Goal: Transaction & Acquisition: Purchase product/service

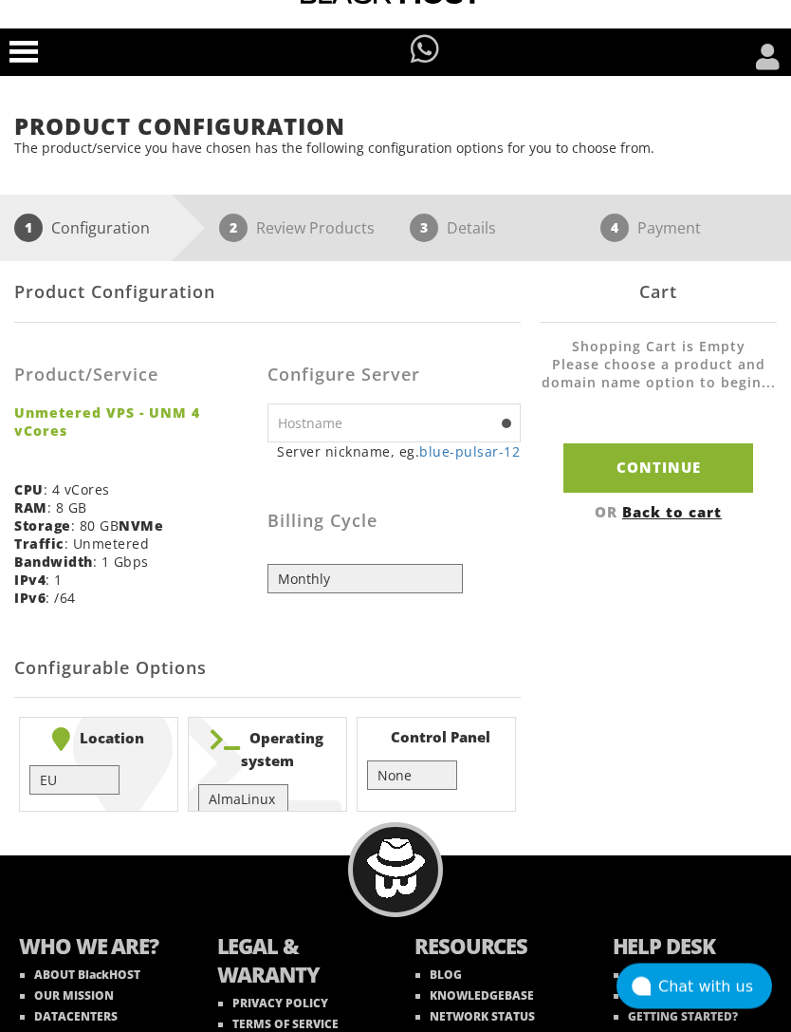
scroll to position [39, 0]
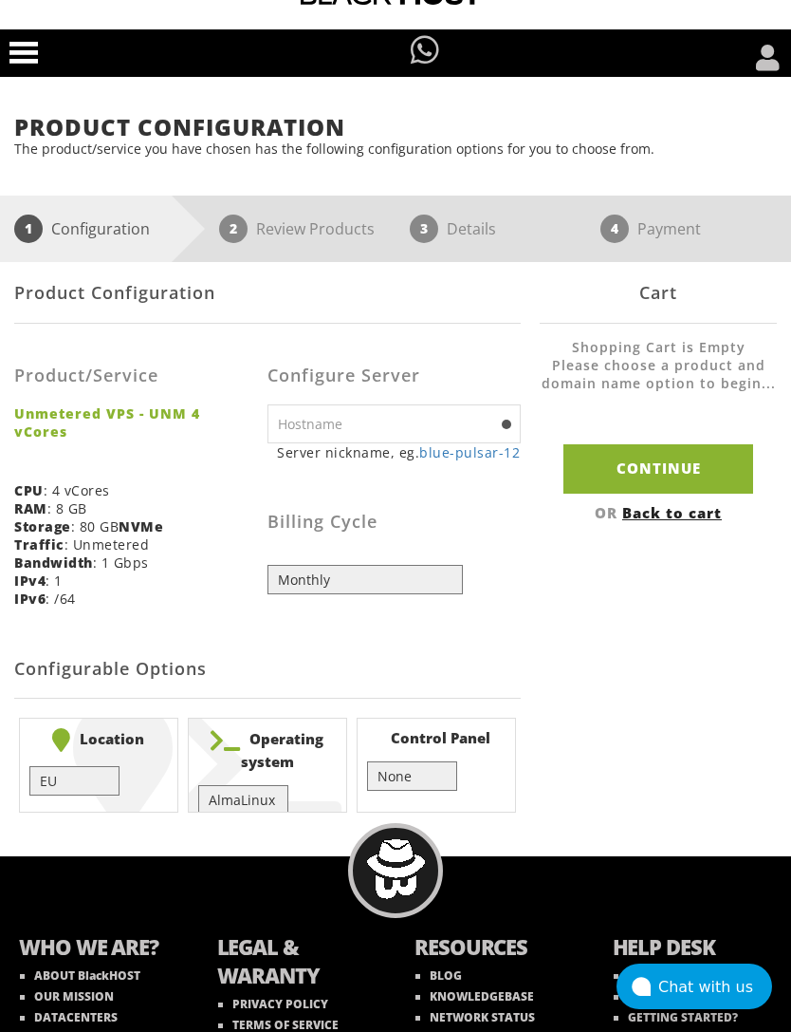
click at [304, 770] on b "Operating system" at bounding box center [267, 749] width 138 height 43
click at [267, 814] on select "AlmaLinux 8 } AlmaLinux 9 } AlmaLinux 10 } Rocky Linux 8 } Rocky Linux 9 } Cent…" at bounding box center [242, 799] width 89 height 29
select select "1200"
click at [456, 422] on input "text" at bounding box center [394, 423] width 253 height 39
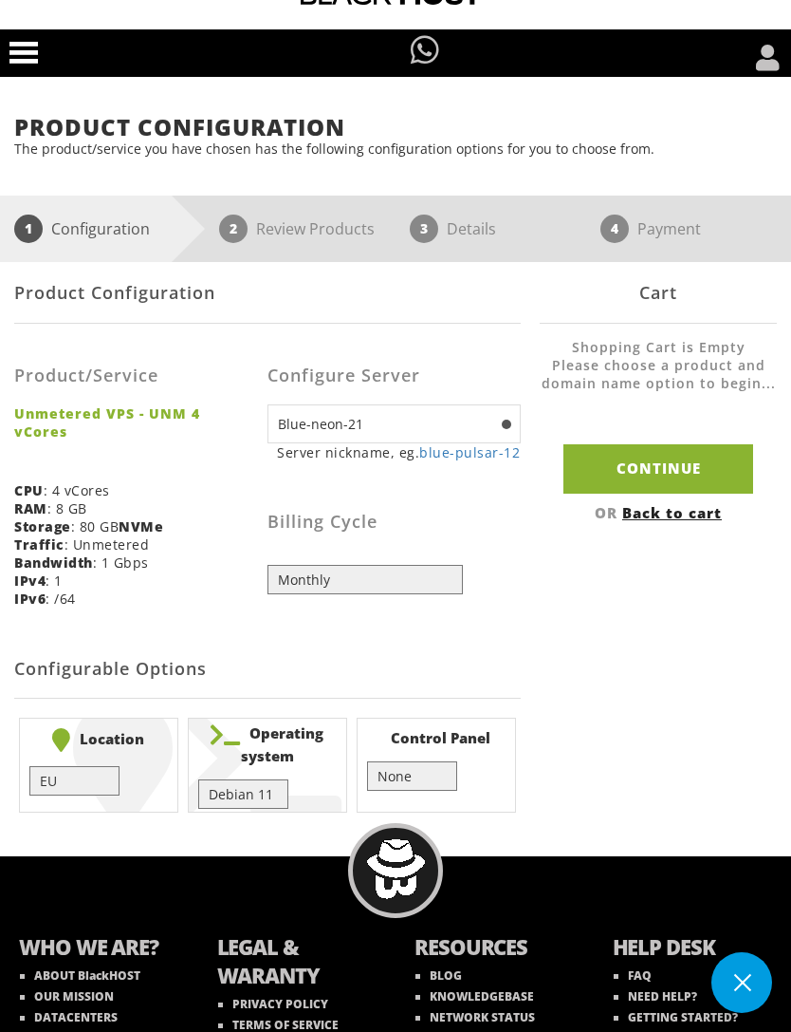
type input "Blue-neon-21"
click at [701, 482] on input "Continue" at bounding box center [659, 468] width 190 height 48
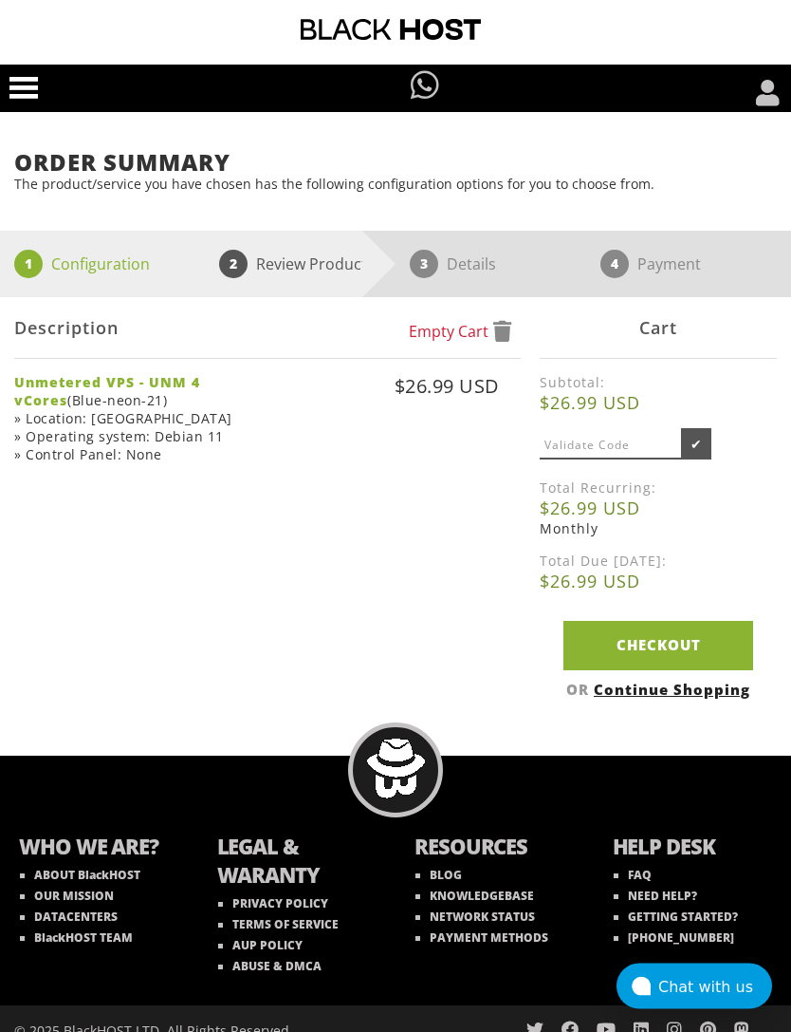
scroll to position [4, 0]
click at [701, 660] on link "Checkout" at bounding box center [659, 645] width 190 height 48
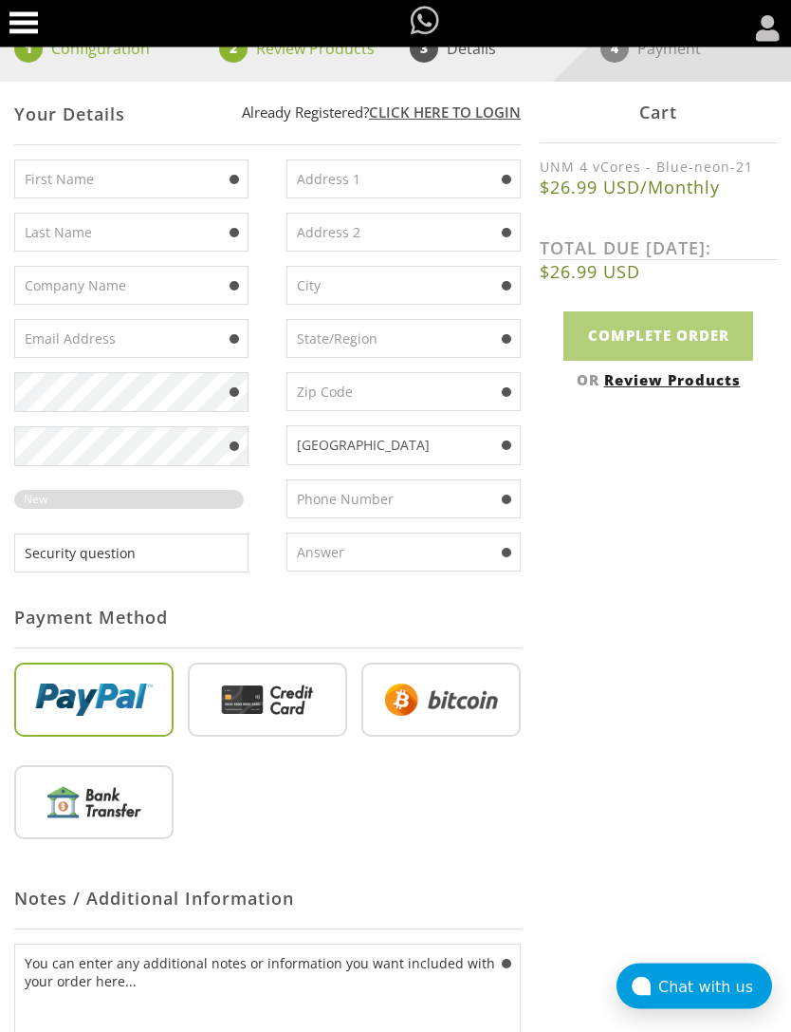
click at [300, 714] on input "radio" at bounding box center [267, 704] width 159 height 74
radio input "true"
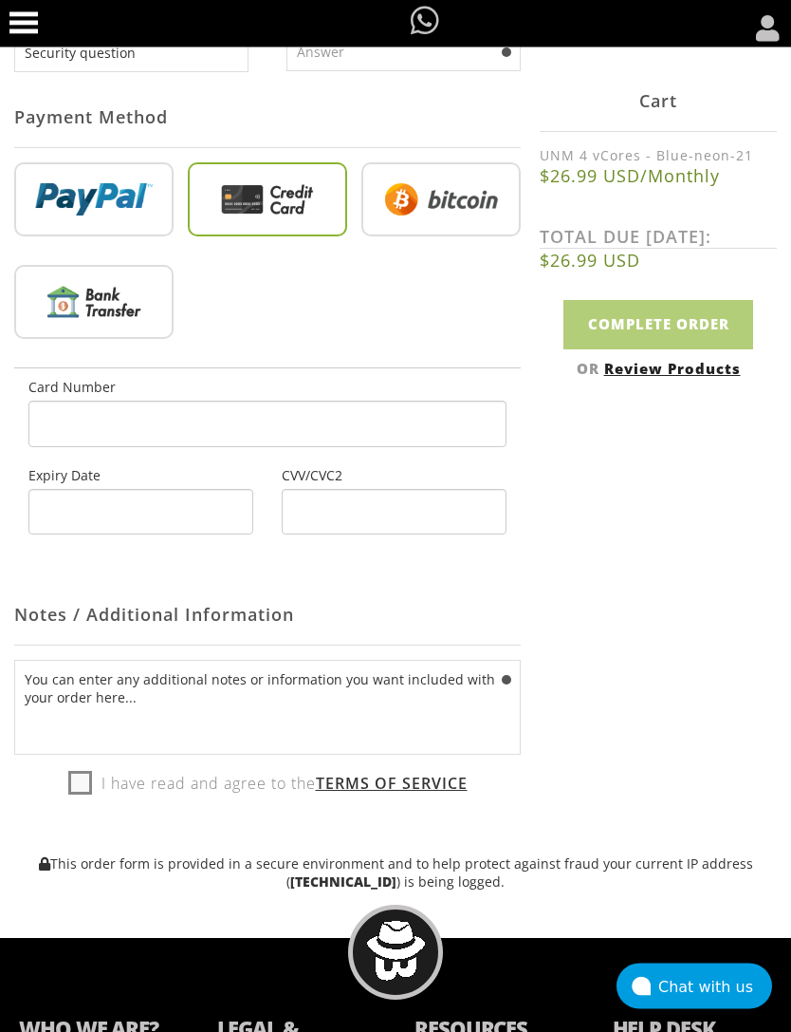
scroll to position [720, 0]
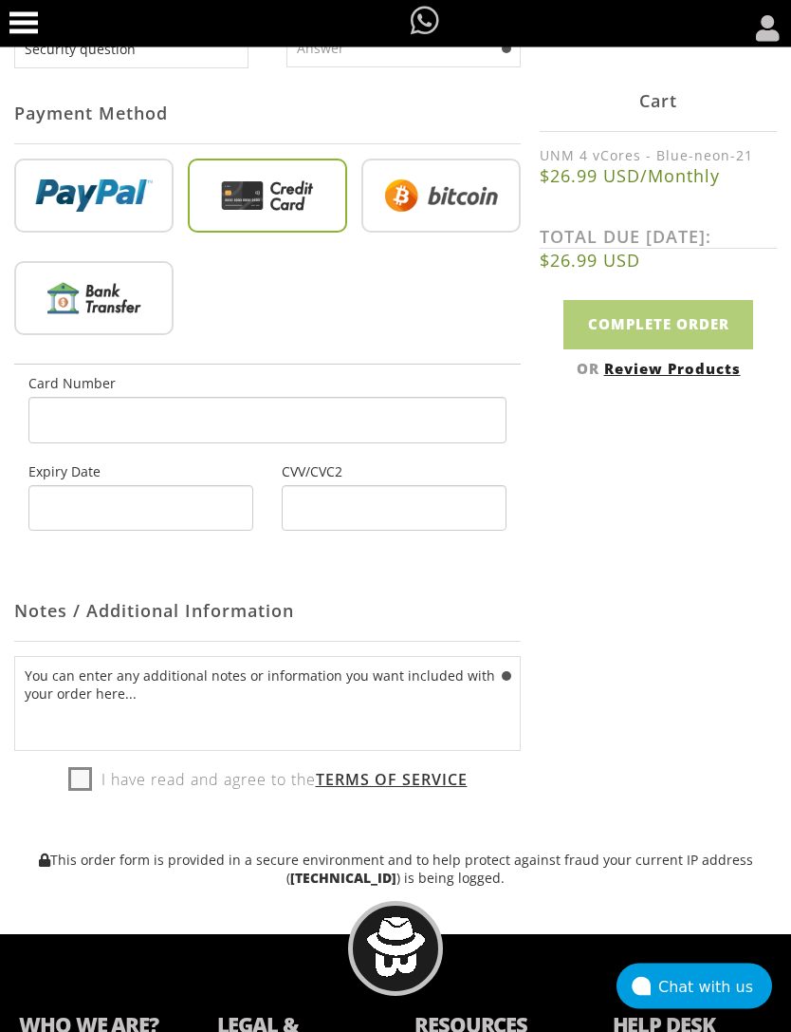
click at [82, 794] on label "I have read and agree to the Terms of Service" at bounding box center [268, 780] width 400 height 28
checkbox input "true"
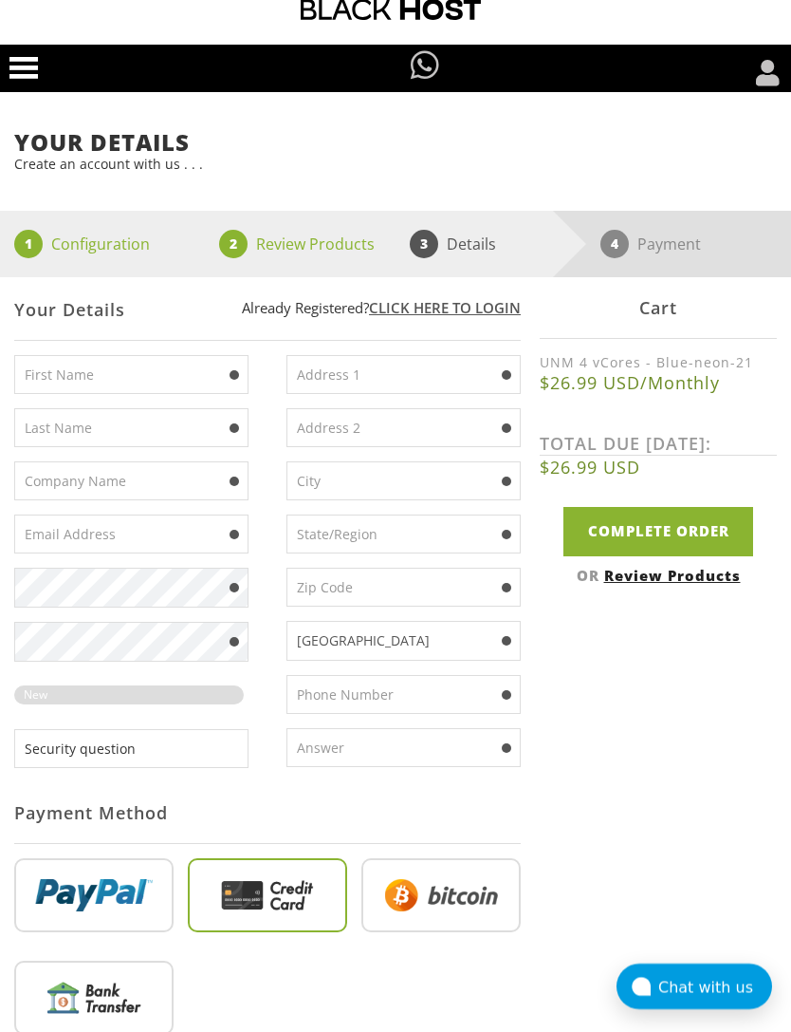
scroll to position [0, 0]
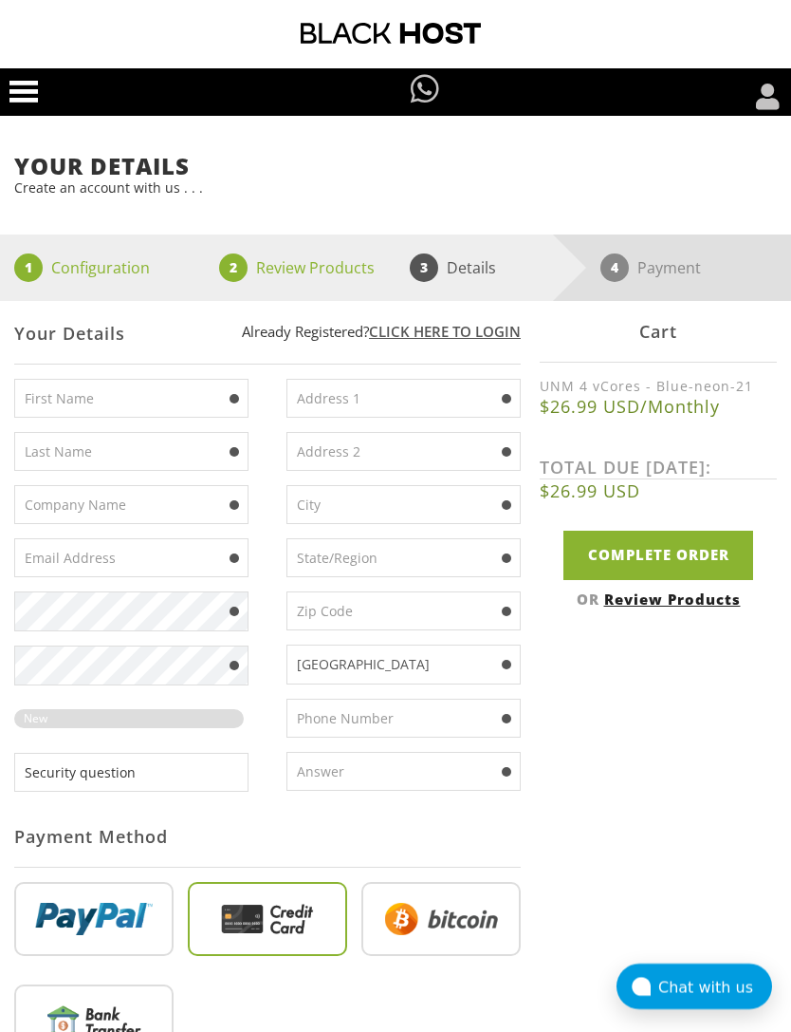
click at [92, 418] on input "text" at bounding box center [131, 398] width 234 height 39
type input "Lux"
click at [74, 466] on input "text" at bounding box center [131, 451] width 234 height 39
type input "Geh"
click at [88, 524] on input "text" at bounding box center [131, 504] width 234 height 39
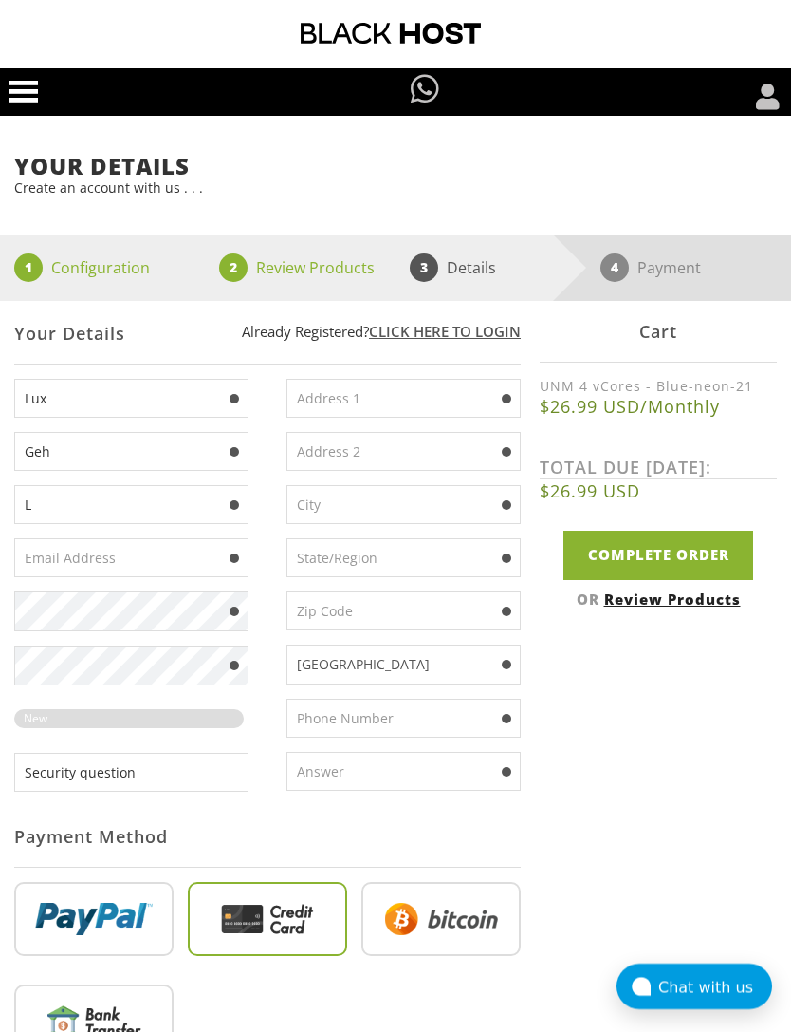
type input "L"
click at [76, 562] on input "text" at bounding box center [131, 557] width 234 height 39
type input "lakshay@black.com"
click at [79, 786] on select "Security question What's your favorite color? What is the first name of the per…" at bounding box center [131, 772] width 234 height 39
select select "1"
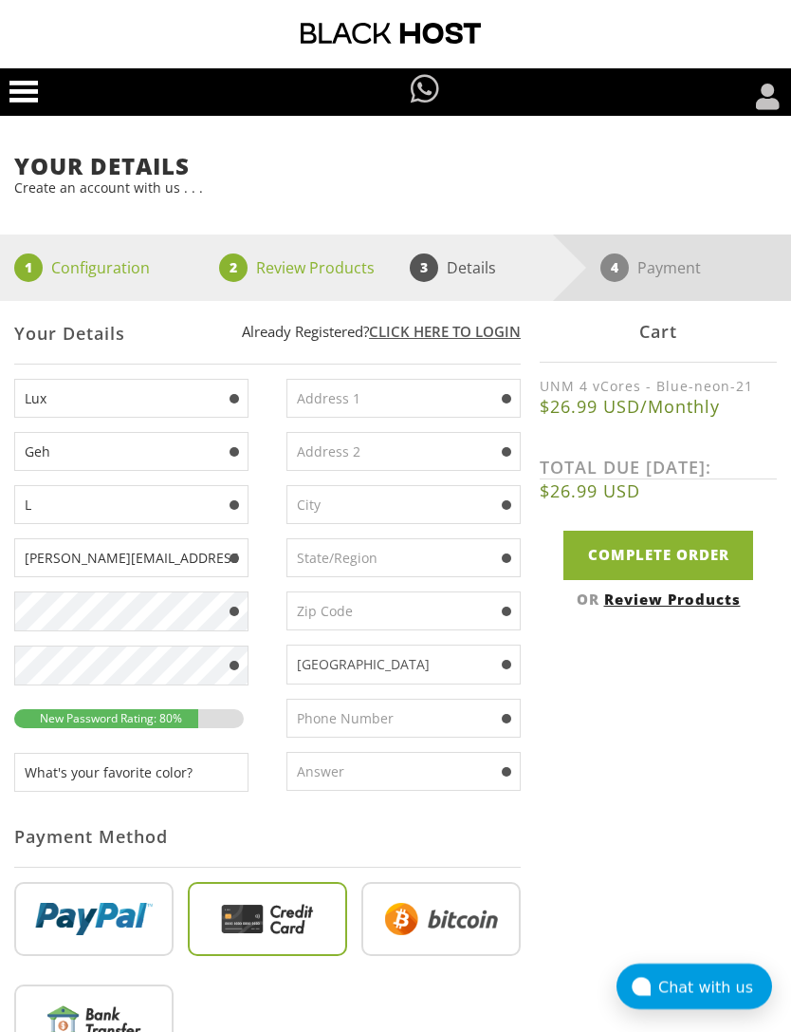
click at [430, 791] on input "text" at bounding box center [404, 771] width 234 height 39
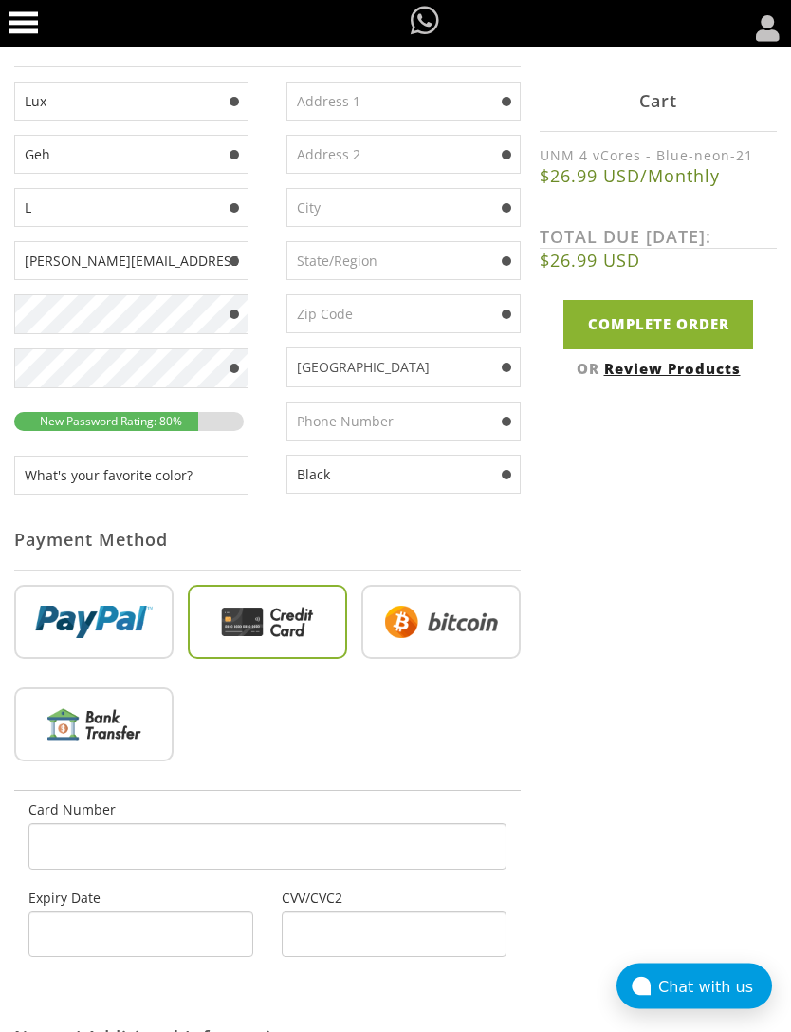
scroll to position [207, 0]
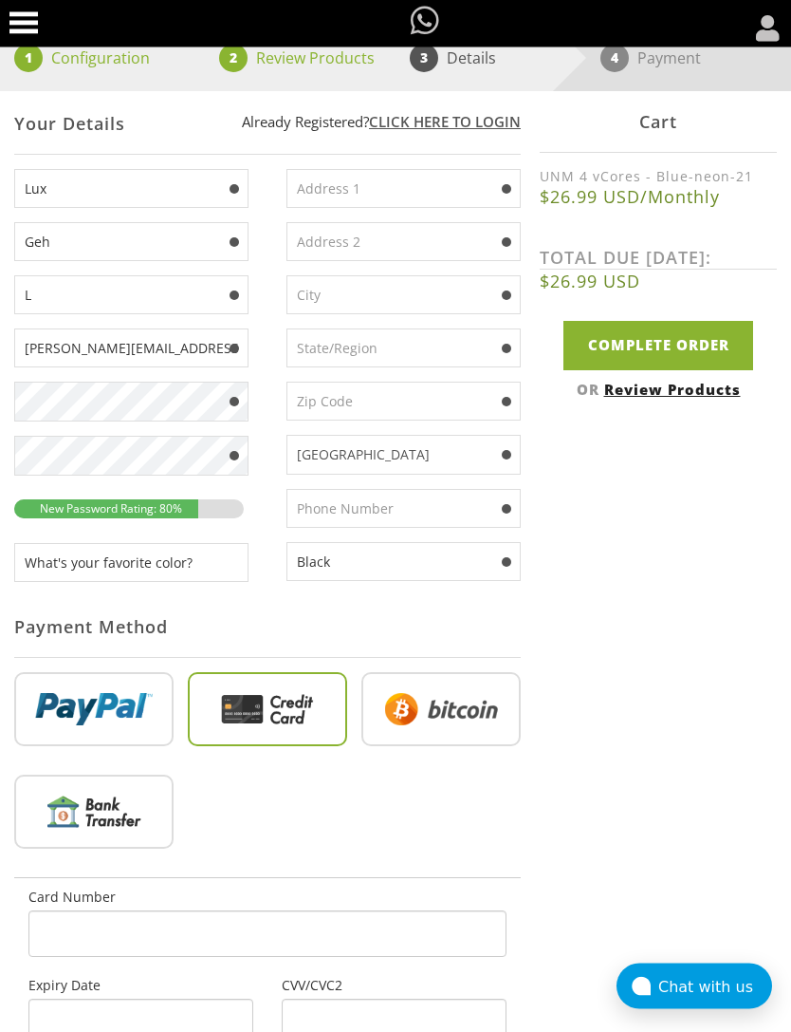
click at [442, 567] on input "Black" at bounding box center [404, 562] width 234 height 39
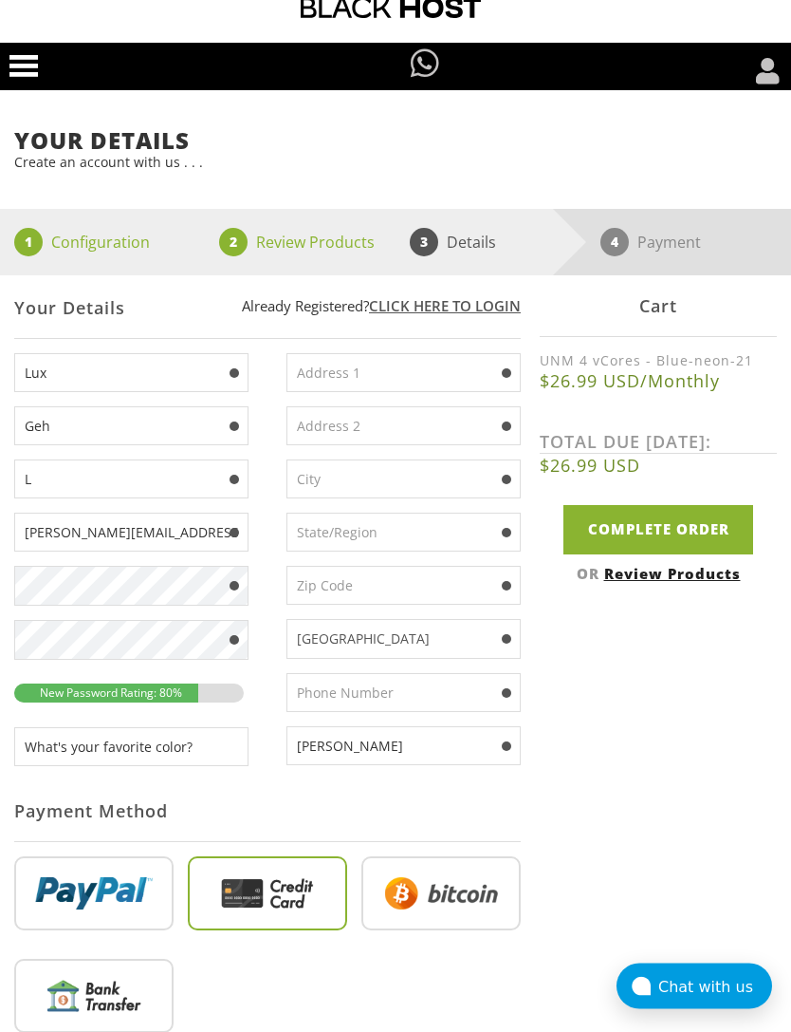
type input "Bleck"
click at [415, 702] on input "text" at bounding box center [404, 693] width 234 height 39
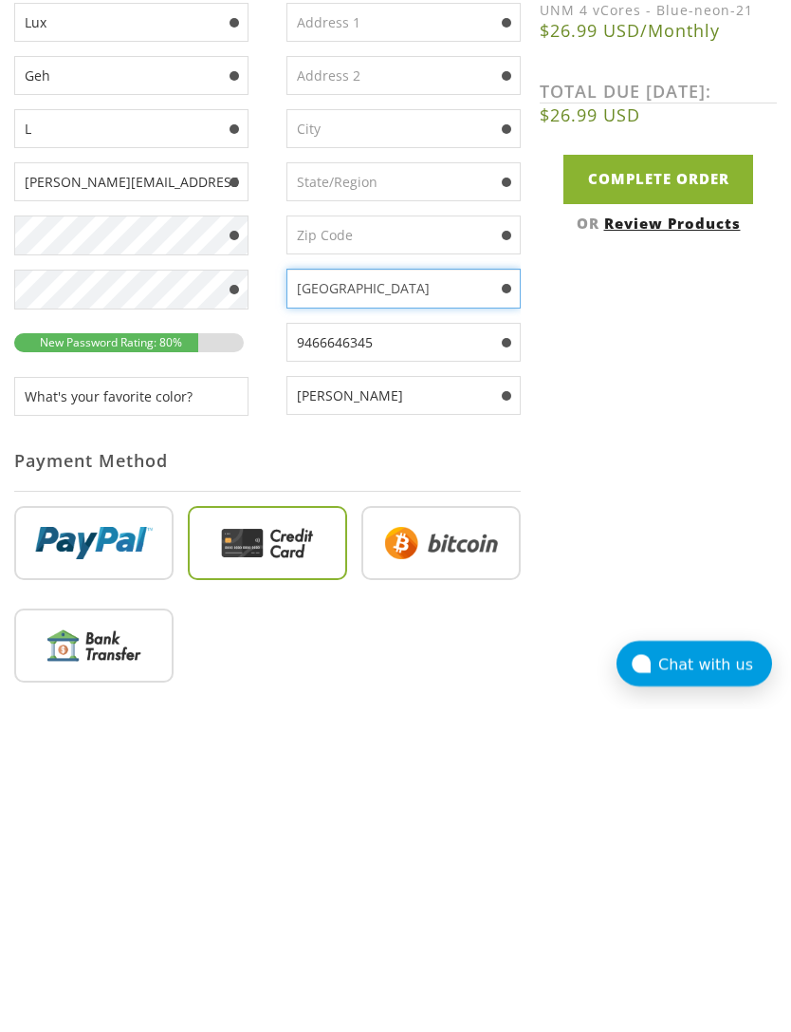
click at [501, 591] on select "Afghanistan Aland Islands Albania Algeria American Samoa Andorra Angola Anguill…" at bounding box center [404, 611] width 234 height 40
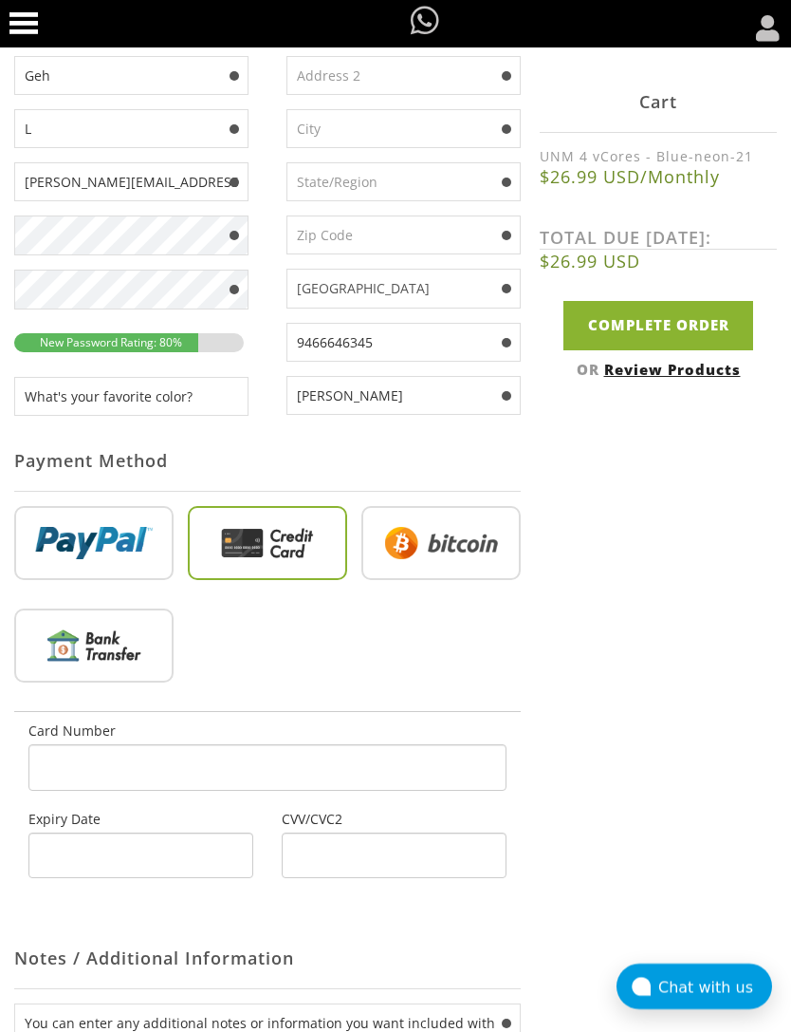
click at [455, 357] on input "9466646345" at bounding box center [404, 342] width 234 height 39
type input "9466646321"
click at [460, 298] on select "Afghanistan Aland Islands Albania Algeria American Samoa Andorra Angola Anguill…" at bounding box center [404, 289] width 234 height 40
click at [454, 296] on select "Afghanistan Aland Islands Albania Algeria American Samoa Andorra Angola Anguill…" at bounding box center [404, 289] width 234 height 40
select select "IN"
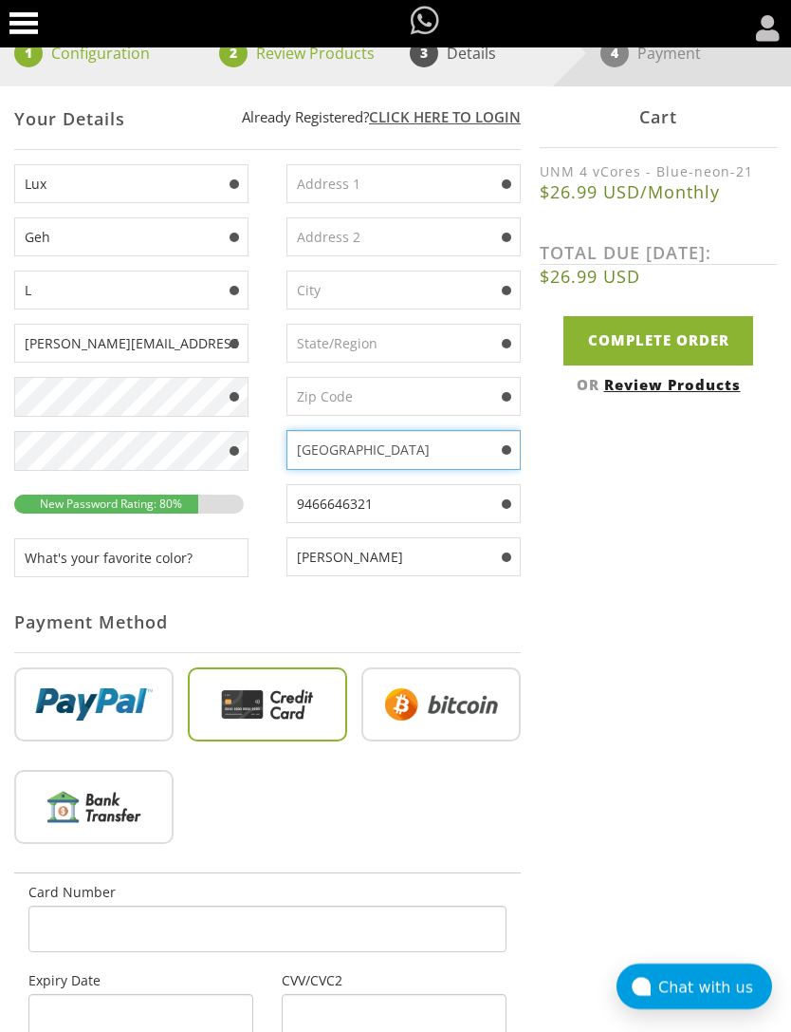
scroll to position [210, 0]
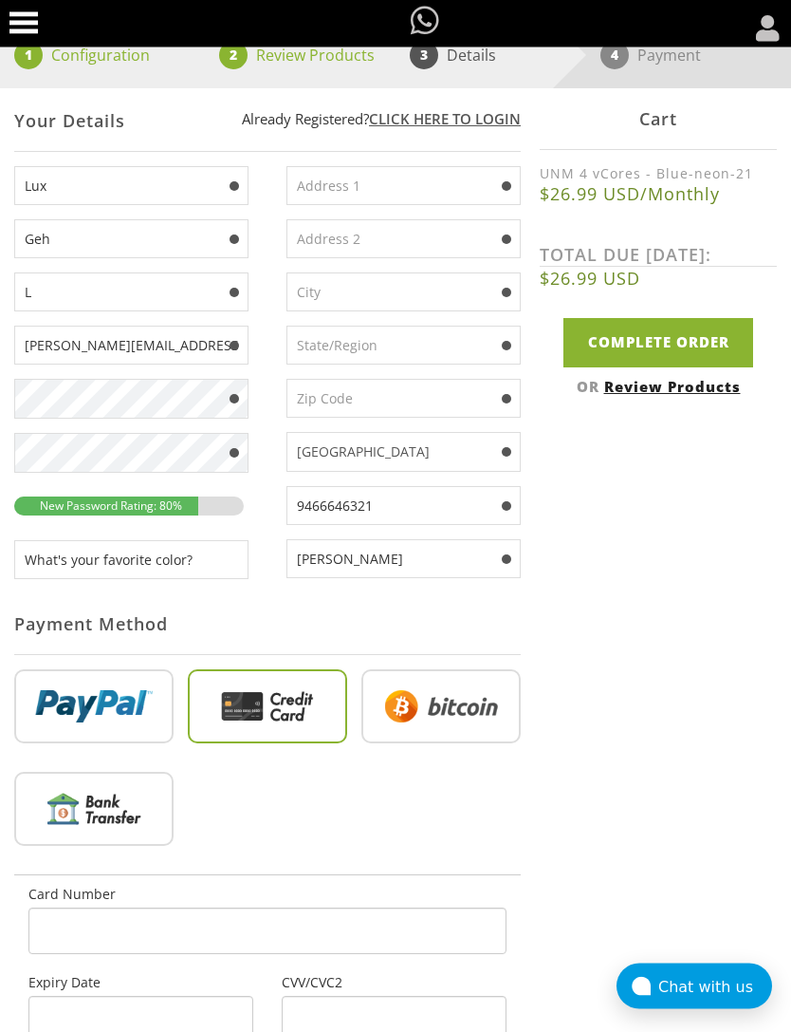
click at [413, 417] on input "text" at bounding box center [404, 399] width 234 height 39
type input "121102"
click at [436, 361] on input "text" at bounding box center [404, 345] width 234 height 39
type input "Haryana"
click at [440, 283] on input "text" at bounding box center [404, 292] width 234 height 39
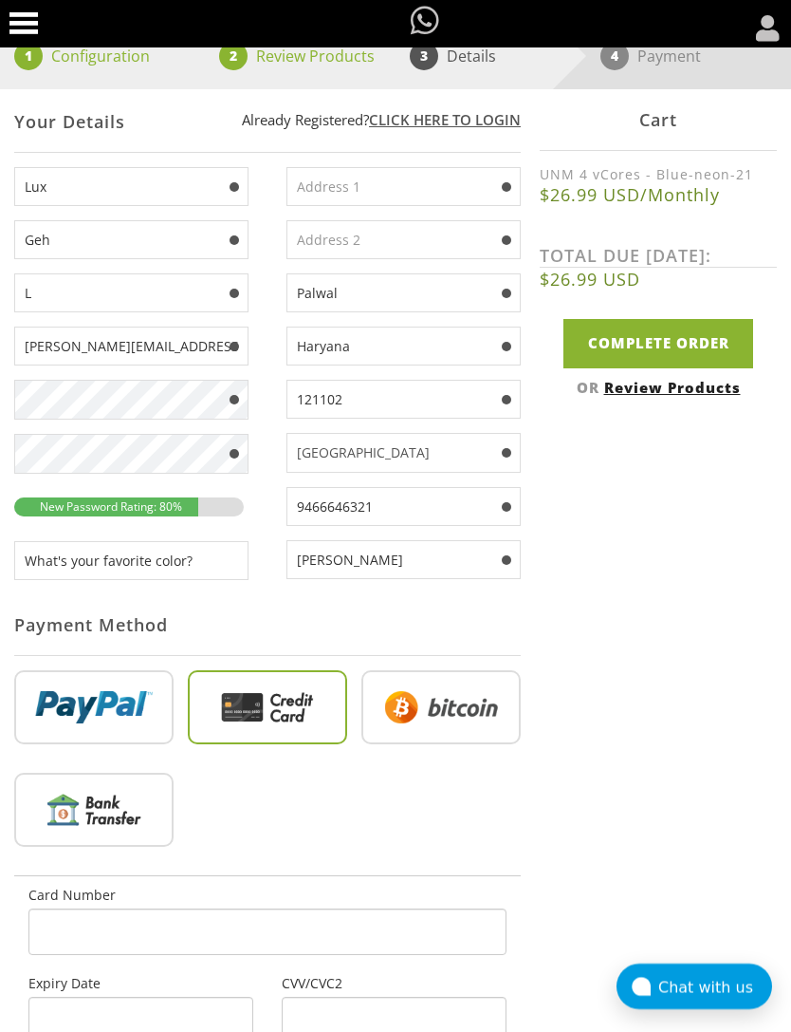
type input "Palwal"
click at [439, 251] on input "text" at bounding box center [404, 239] width 234 height 39
type input "Pol"
click at [419, 200] on input "text" at bounding box center [404, 186] width 234 height 39
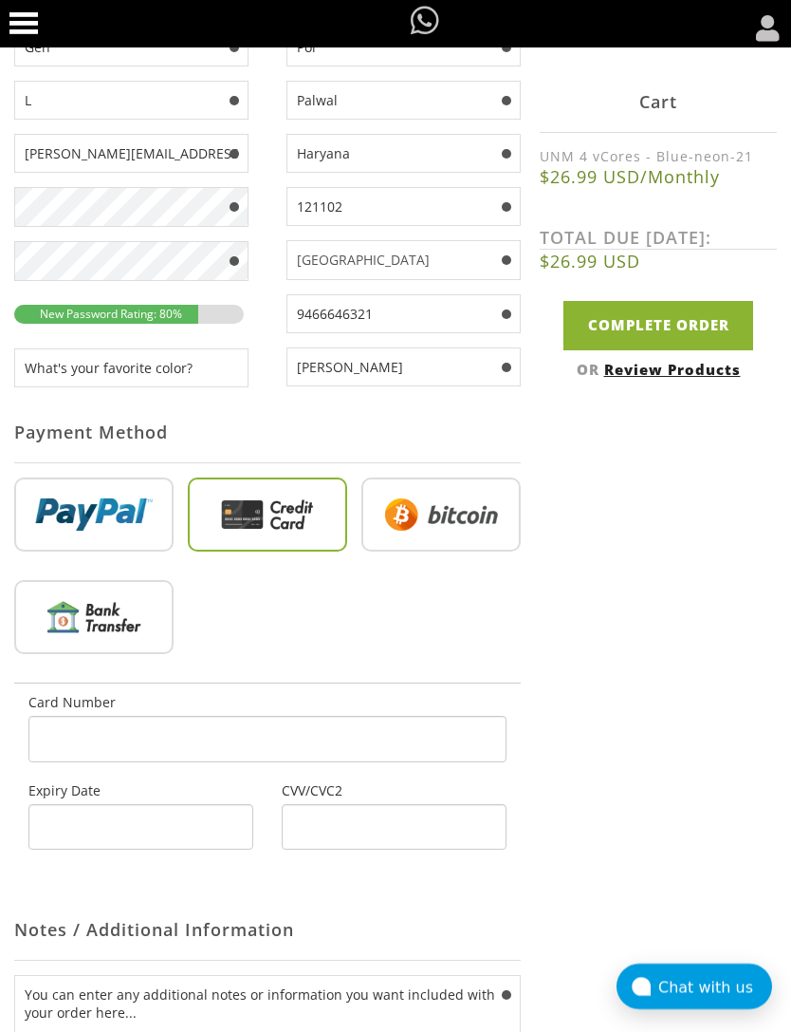
scroll to position [395, 0]
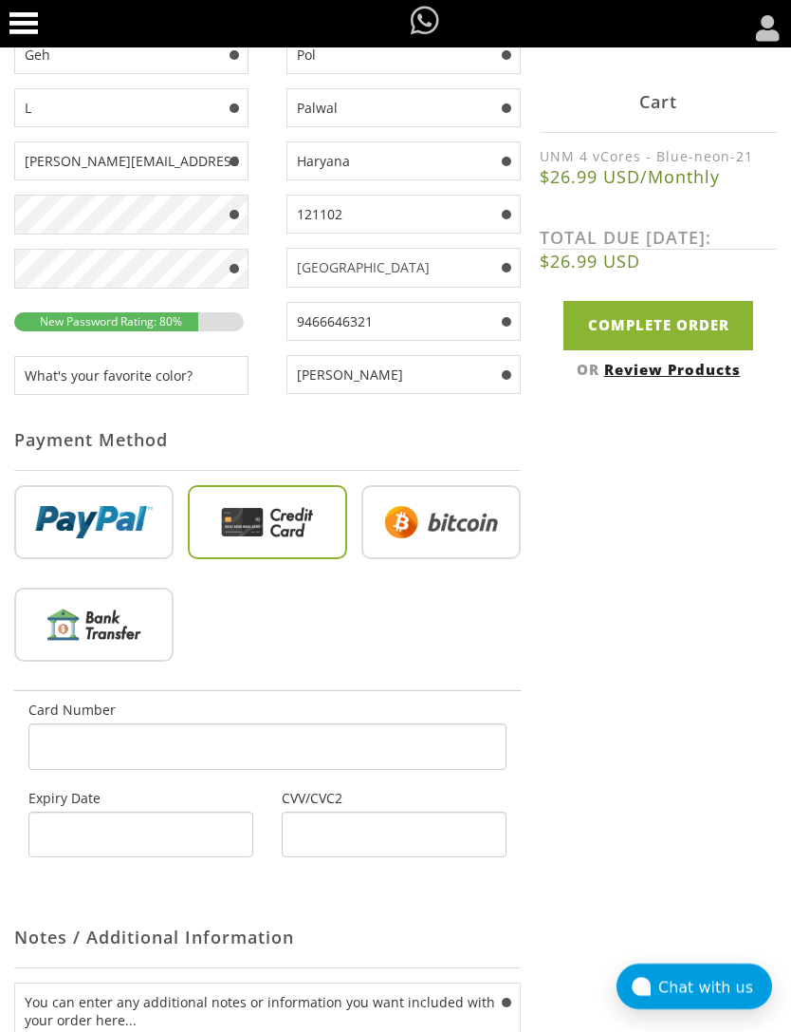
type input "Dil"
click at [91, 770] on div at bounding box center [267, 746] width 478 height 47
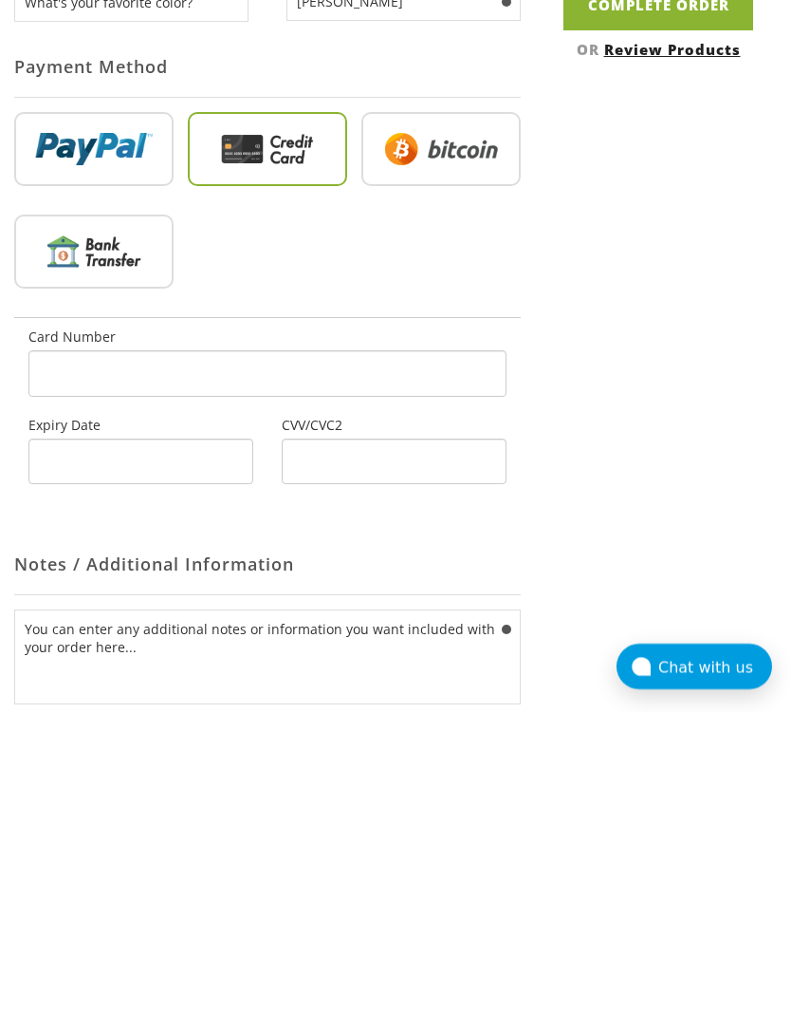
click at [77, 758] on div at bounding box center [140, 781] width 225 height 47
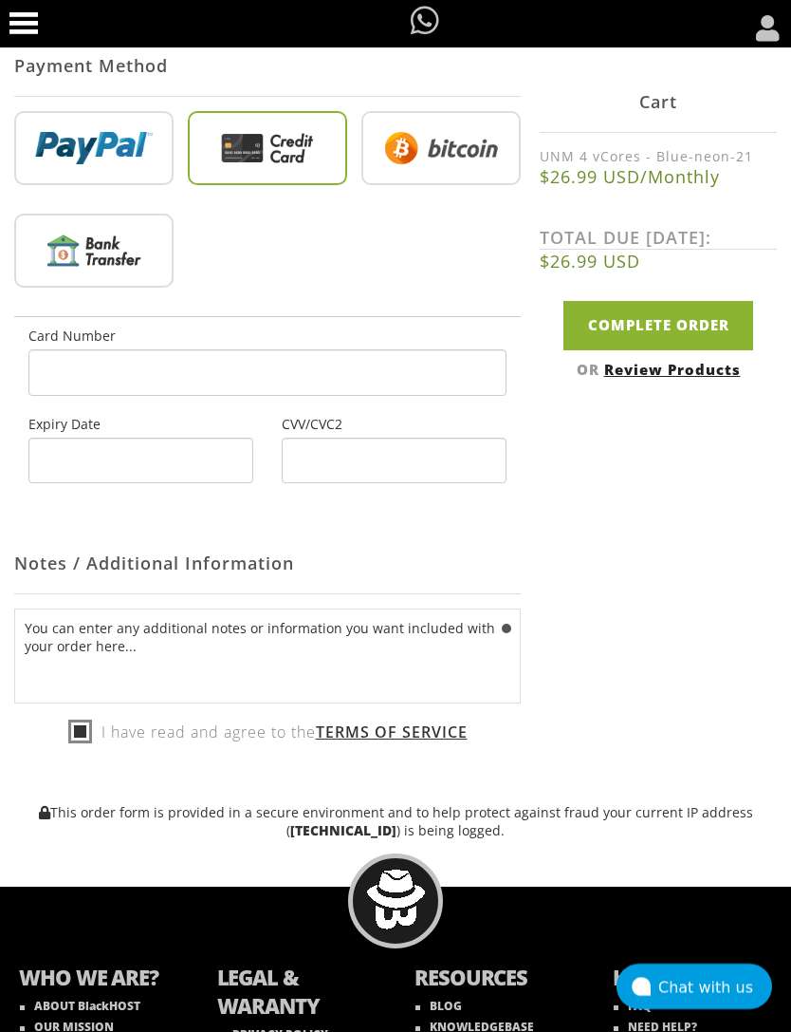
click at [85, 463] on div at bounding box center [140, 460] width 225 height 47
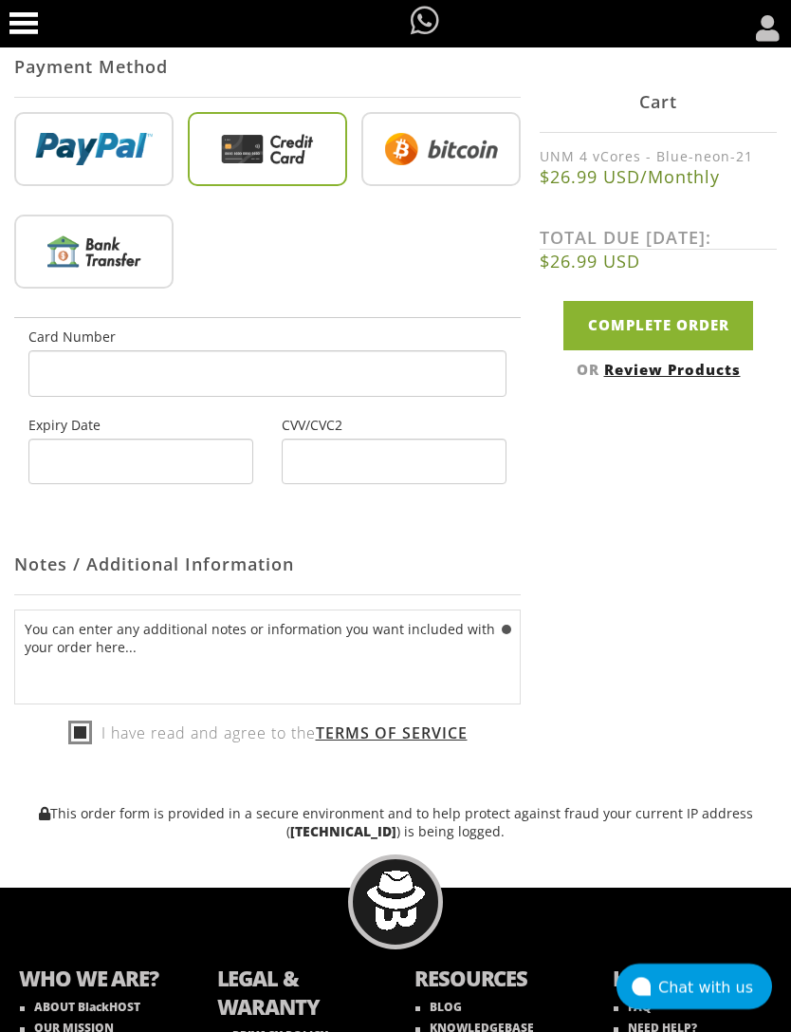
click at [315, 485] on div at bounding box center [394, 461] width 225 height 47
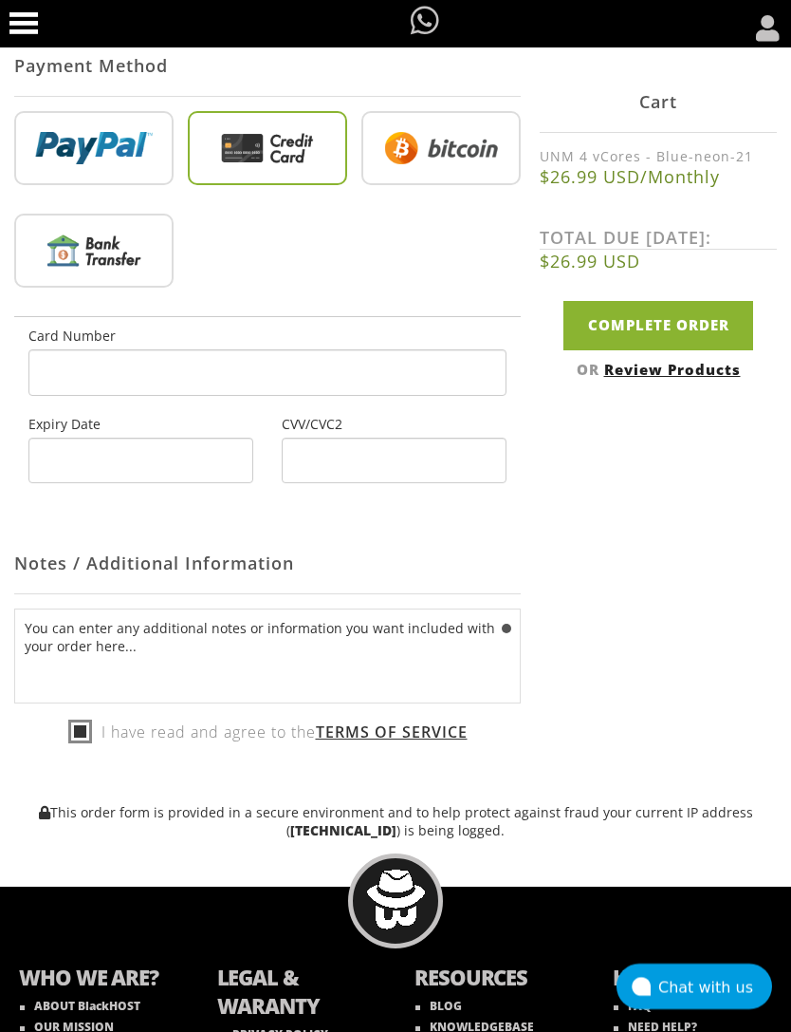
click at [682, 324] on input "Complete Order" at bounding box center [659, 325] width 190 height 48
type input "Please Wait..."
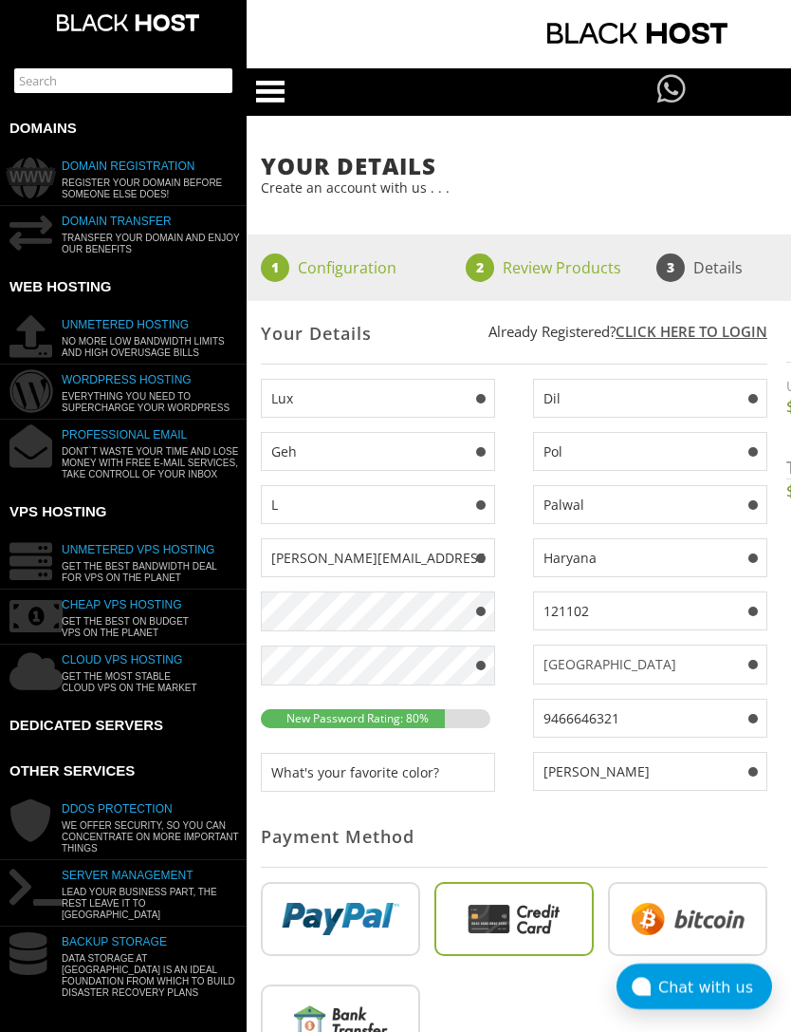
scroll to position [13, 0]
click at [302, 331] on p "Already Registered? Click here to login" at bounding box center [514, 331] width 507 height 19
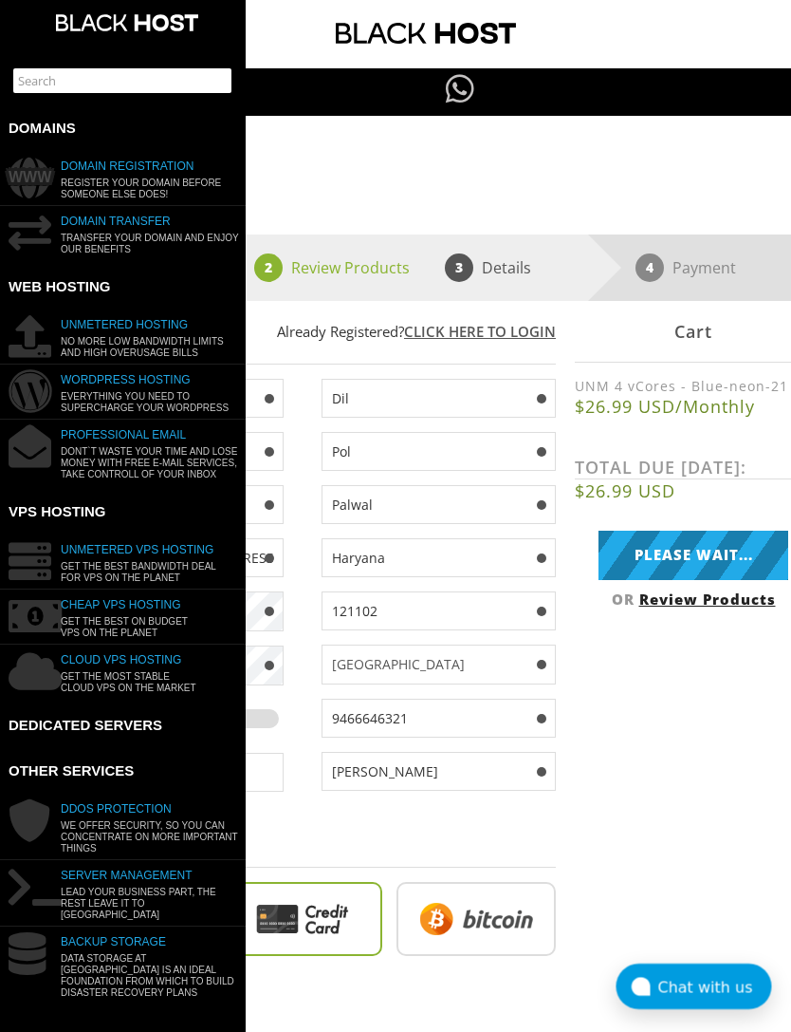
scroll to position [0, 247]
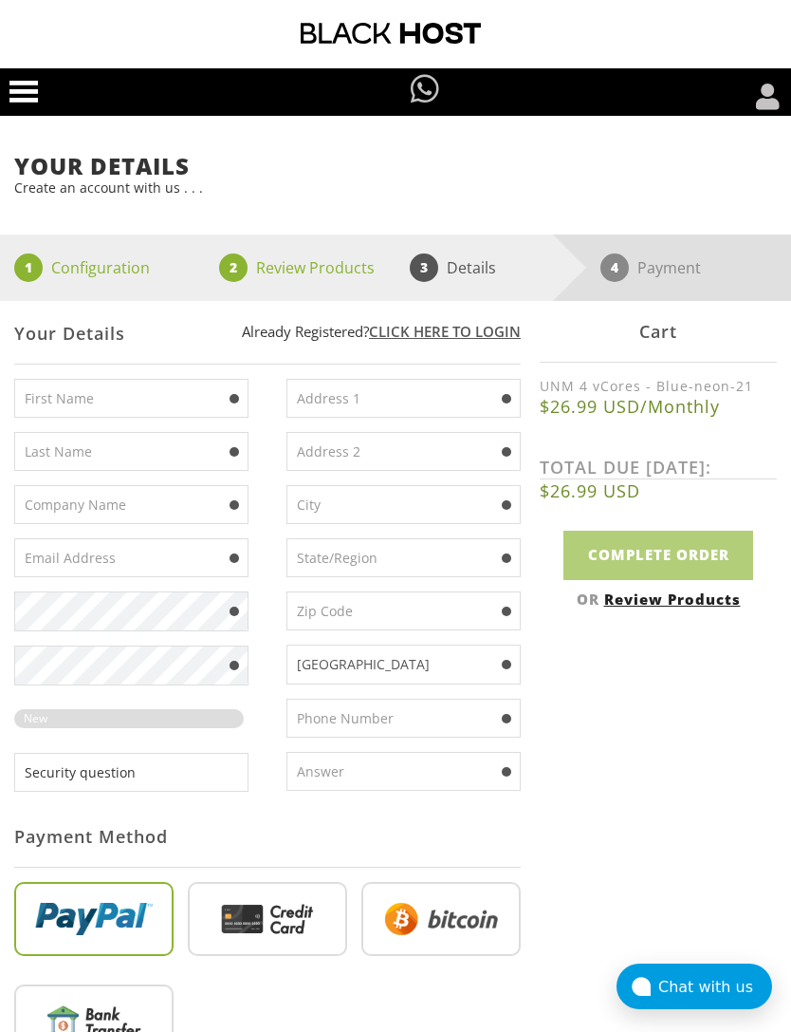
click at [404, 341] on link "Click here to login" at bounding box center [445, 331] width 152 height 19
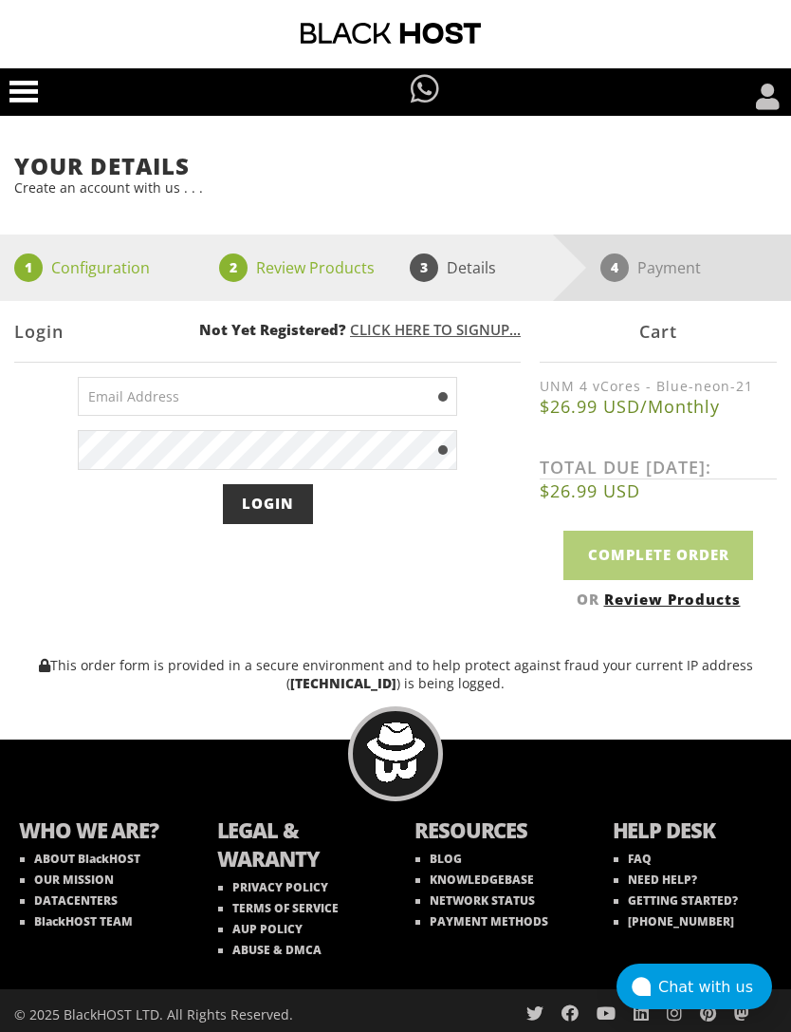
click at [139, 397] on input "email" at bounding box center [268, 396] width 380 height 39
type input "lakshay@black.com"
click at [257, 512] on input "Login" at bounding box center [268, 503] width 90 height 39
click at [273, 505] on input "Login" at bounding box center [268, 503] width 90 height 39
